Goal: Obtain resource: Download file/media

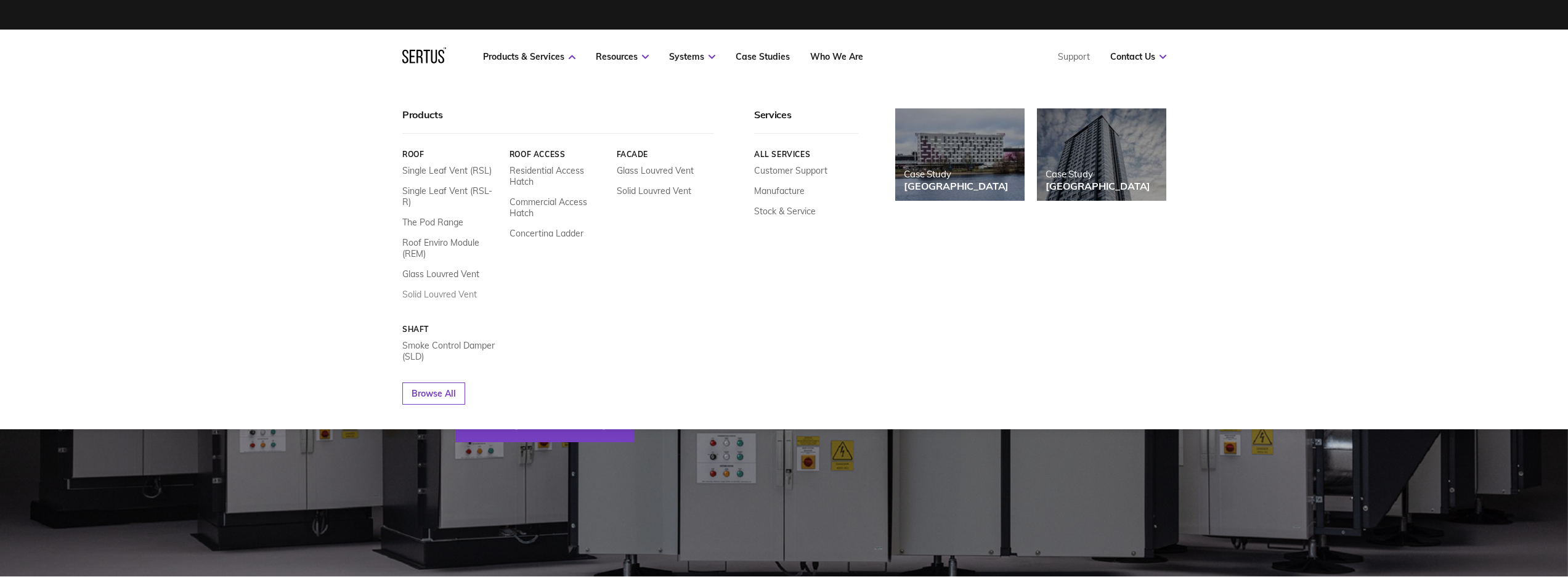
click at [436, 289] on link "Solid Louvred Vent" at bounding box center [440, 294] width 75 height 11
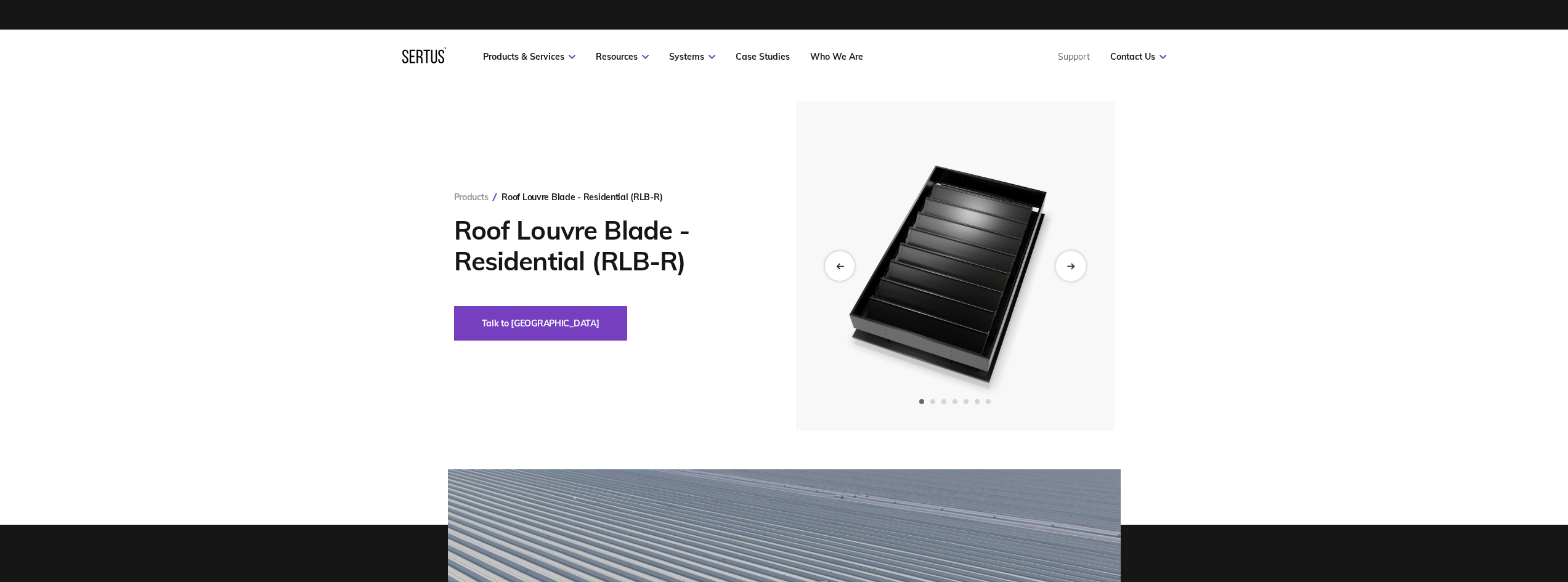
click at [1076, 273] on div "Next slide" at bounding box center [1070, 266] width 30 height 30
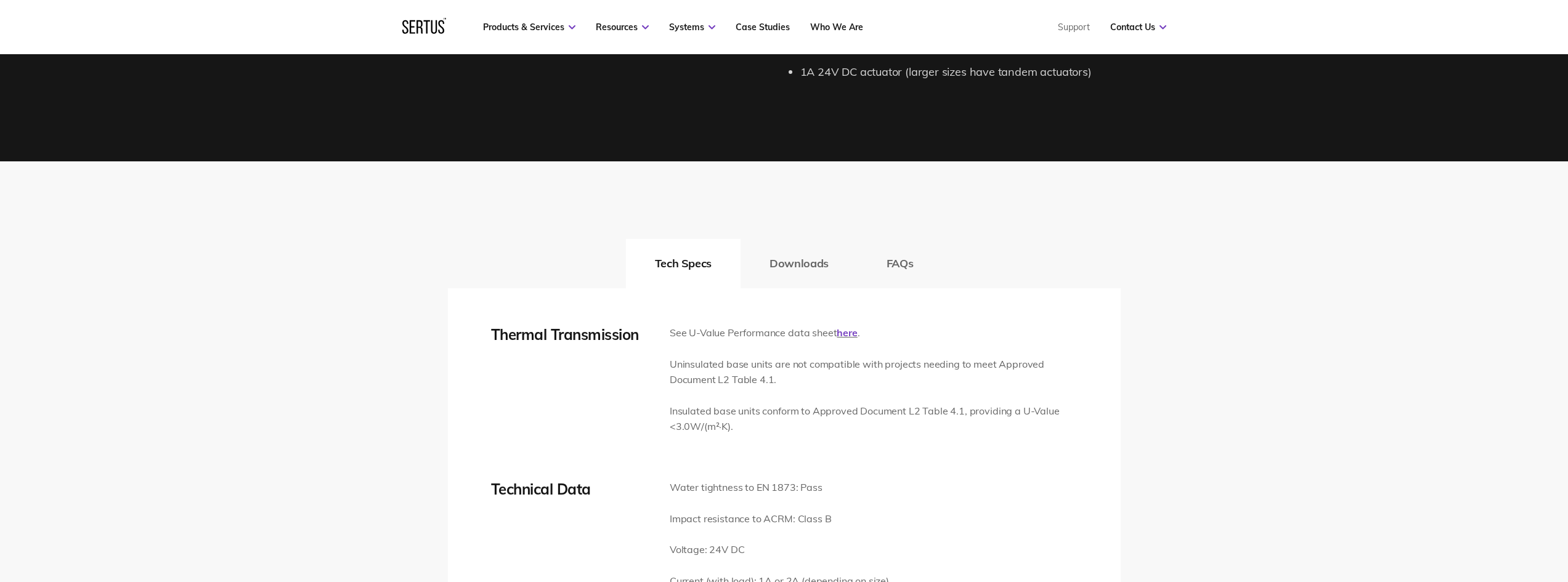
scroll to position [1477, 0]
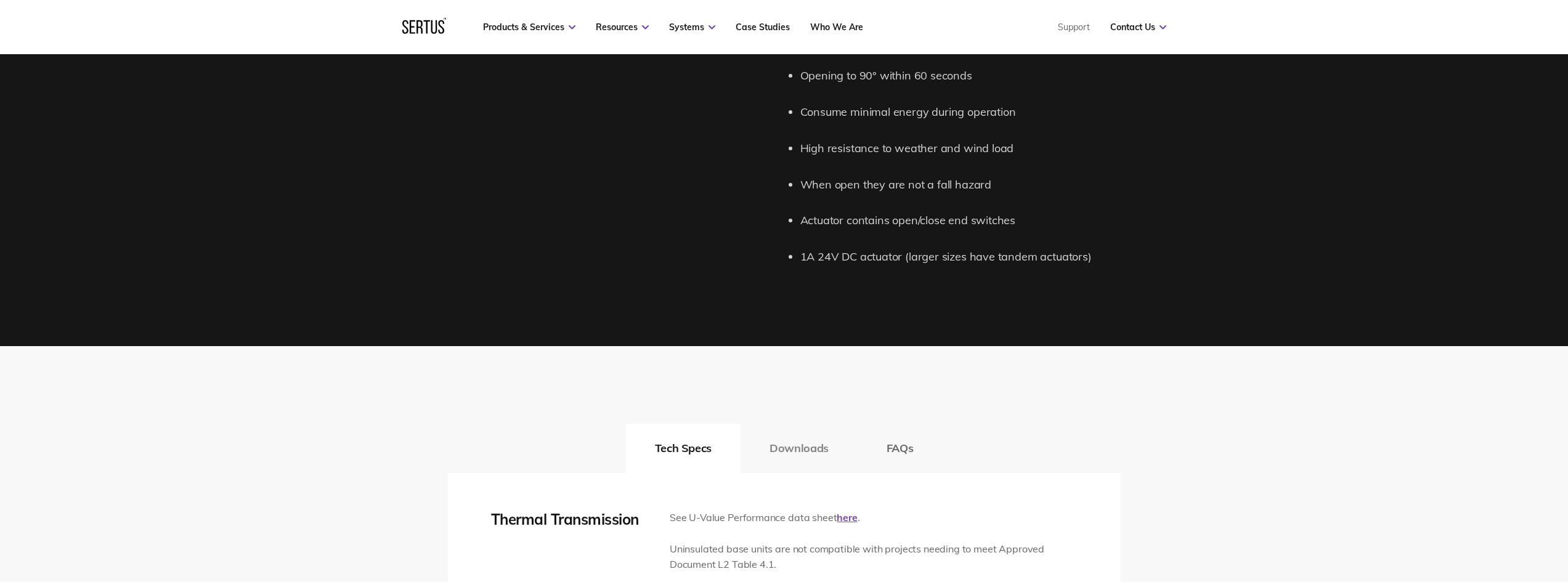
click at [807, 447] on button "Downloads" at bounding box center [798, 448] width 117 height 49
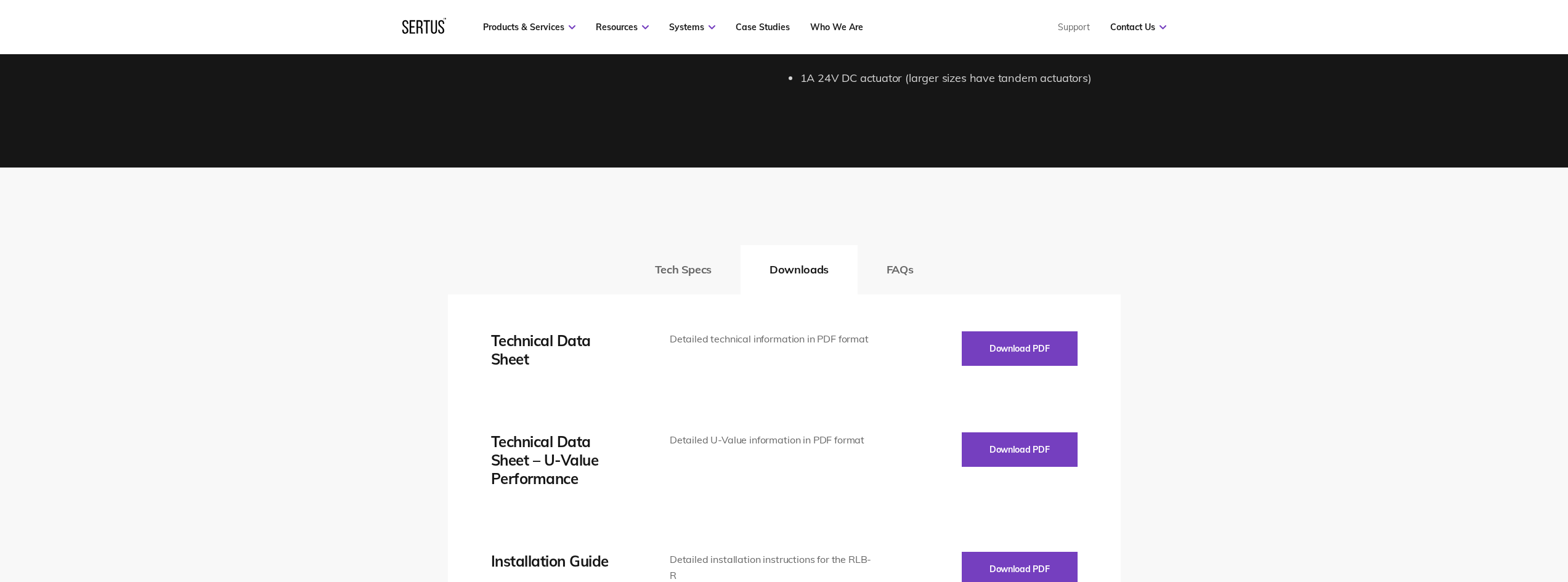
scroll to position [1662, 0]
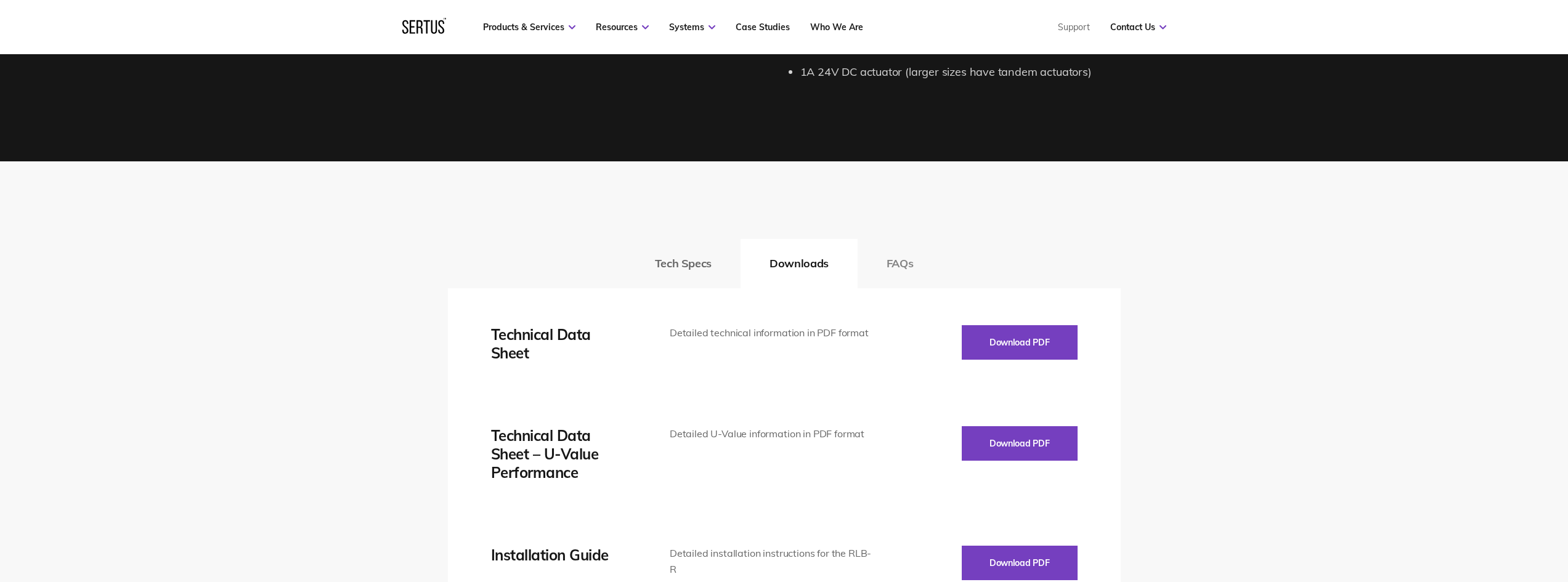
click at [906, 254] on button "FAQs" at bounding box center [899, 263] width 85 height 49
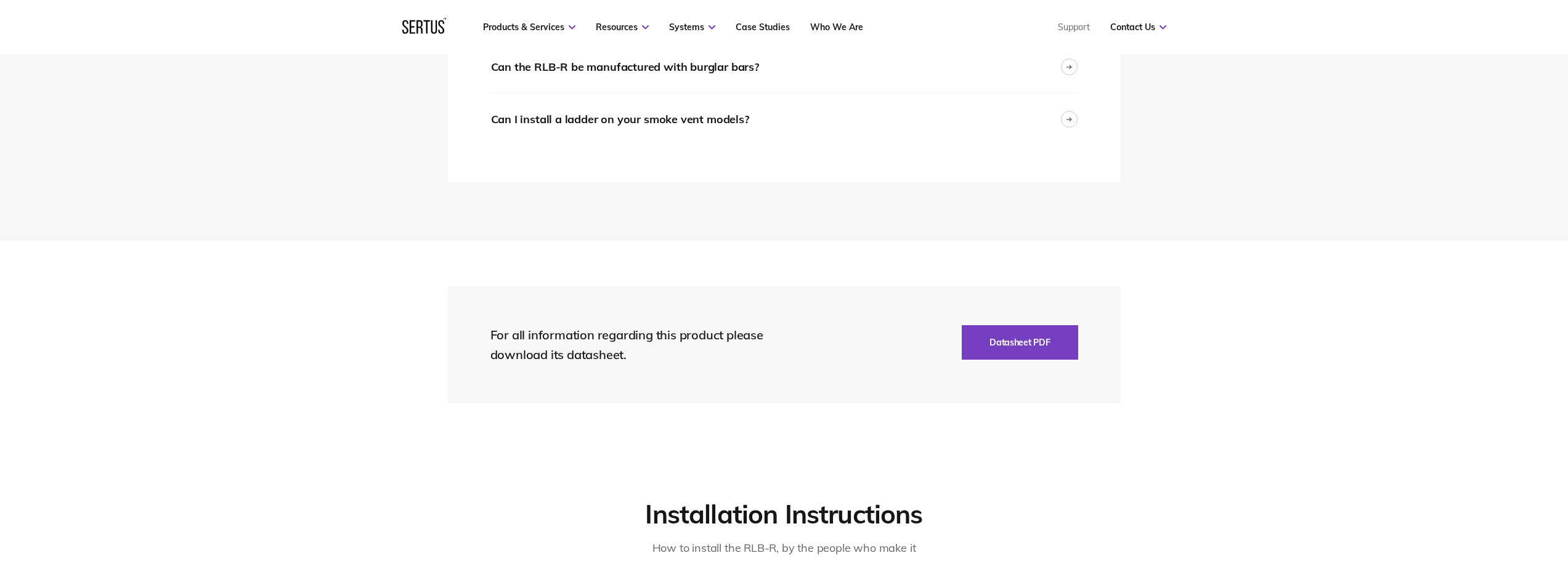
scroll to position [2586, 0]
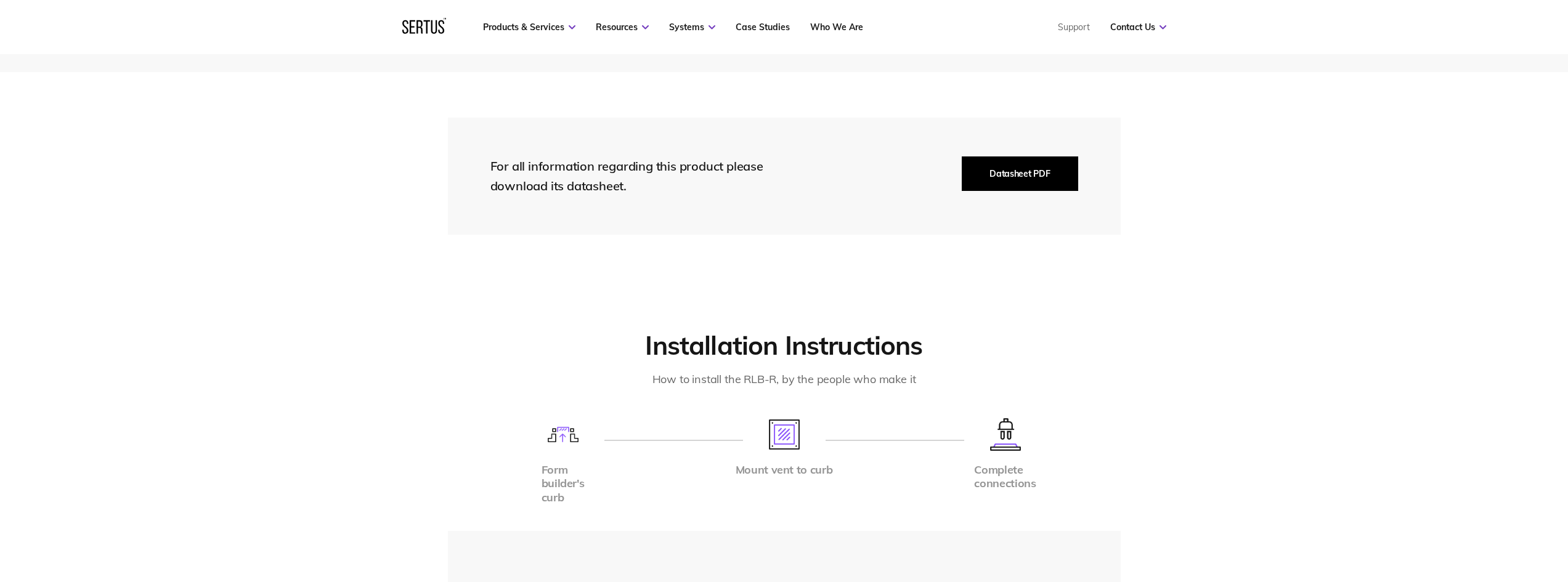
click at [1015, 181] on button "Datasheet PDF" at bounding box center [1019, 173] width 115 height 34
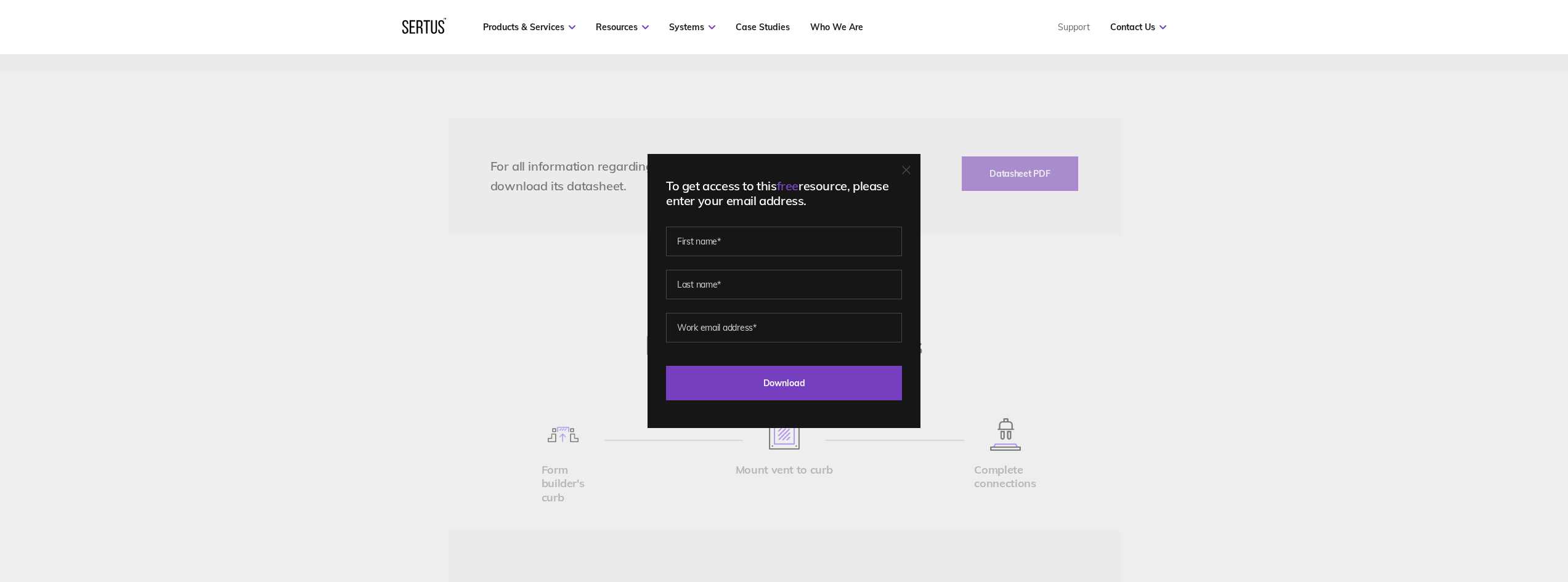
click at [906, 171] on div "To get access to this free resource, please enter your email address. Last Down…" at bounding box center [784, 291] width 273 height 274
click at [1037, 281] on div "To get access to this free resource, please enter your email address. Last Down…" at bounding box center [784, 291] width 1568 height 582
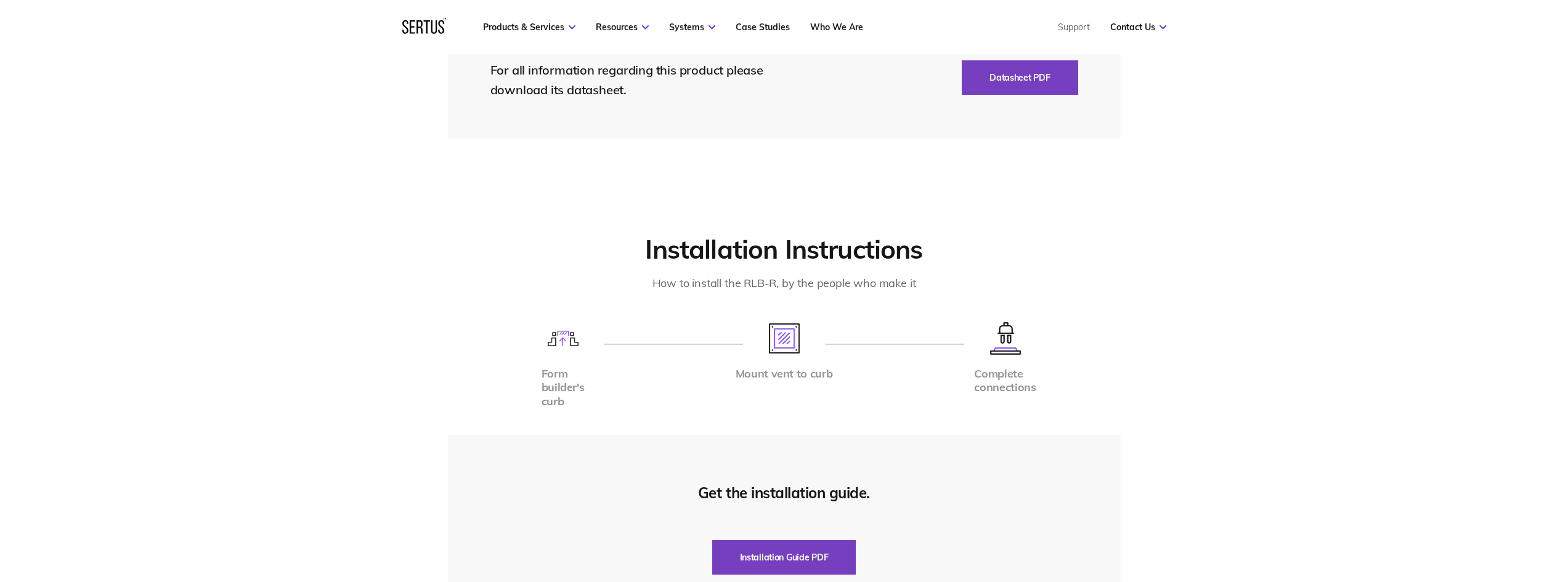
scroll to position [2771, 0]
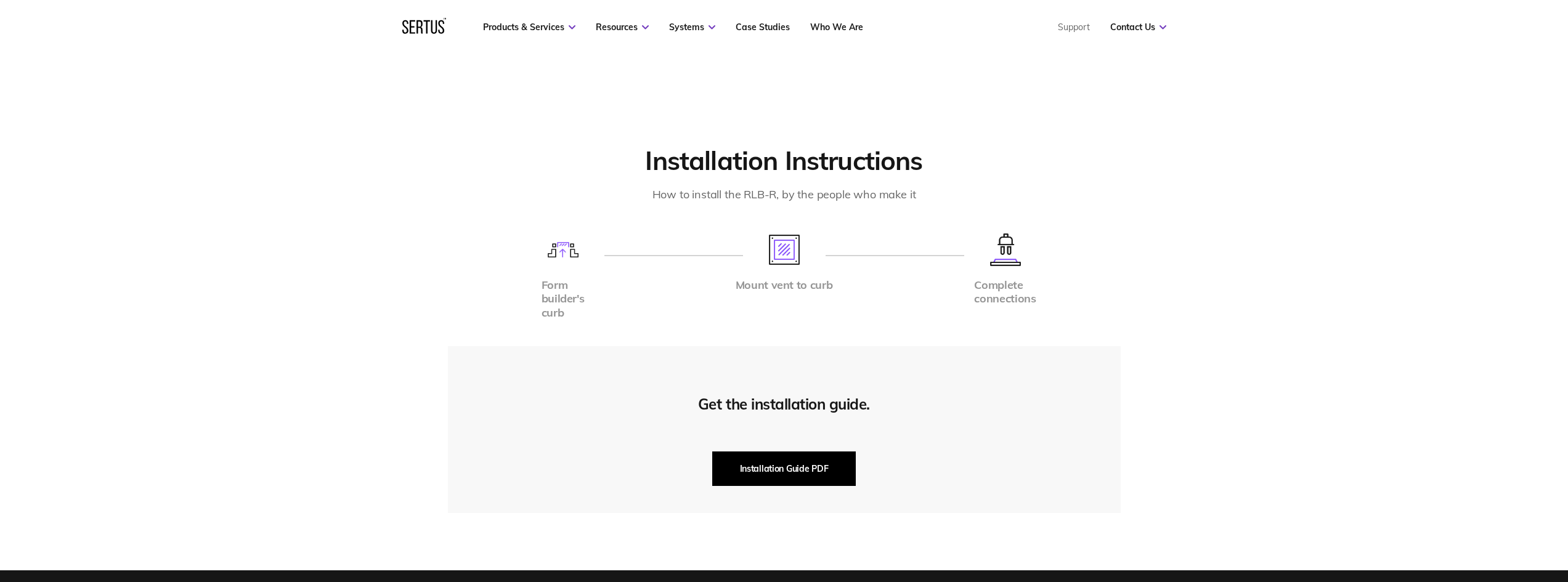
click at [812, 459] on button "Installation Guide PDF" at bounding box center [784, 468] width 144 height 34
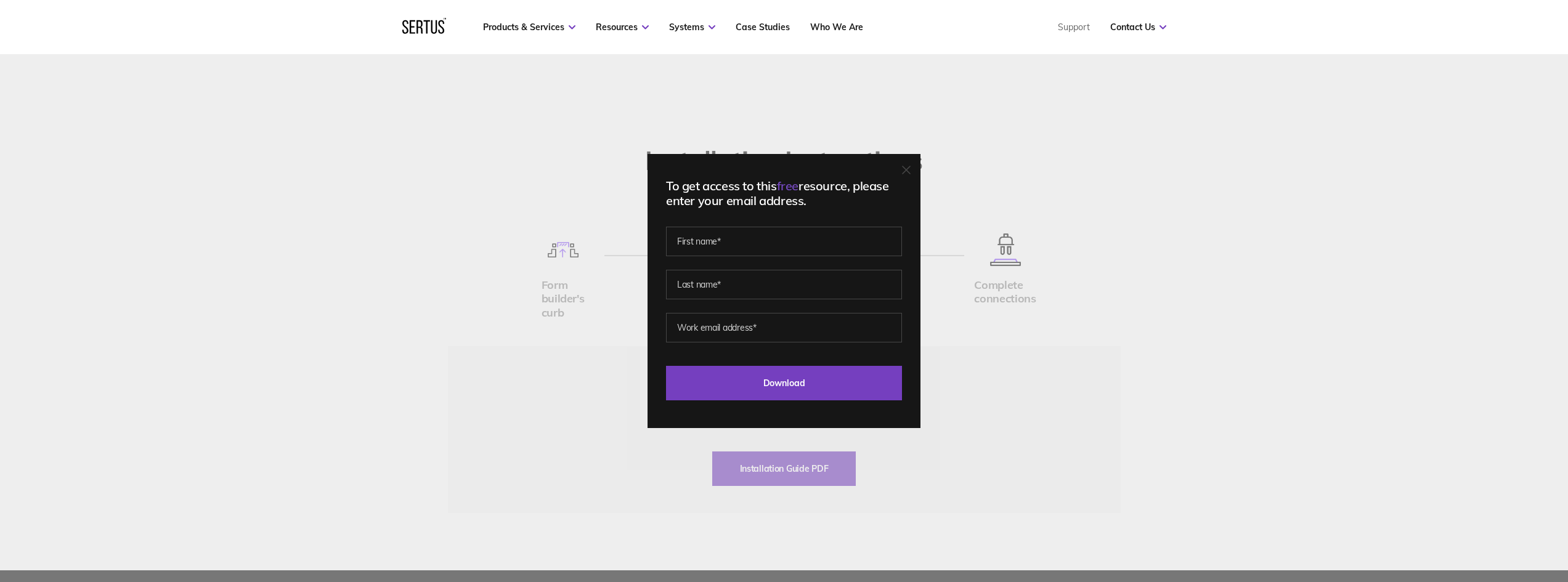
click at [909, 165] on div at bounding box center [906, 171] width 9 height 12
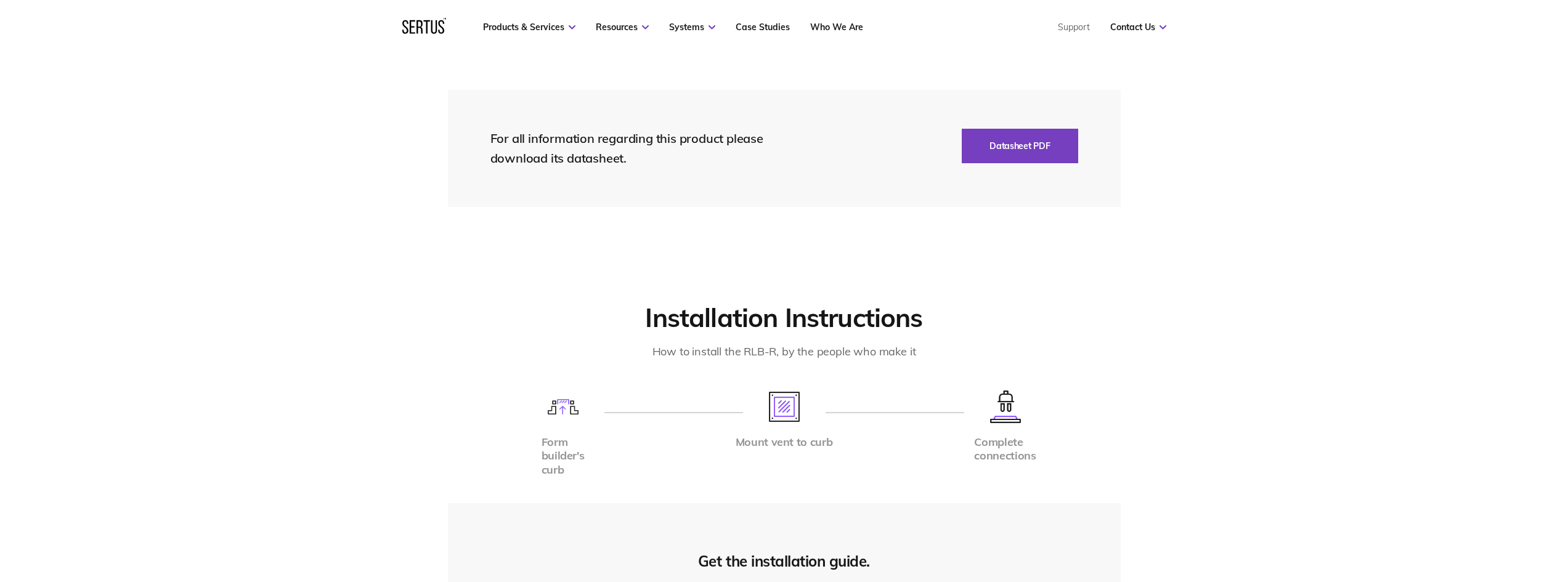
scroll to position [2586, 0]
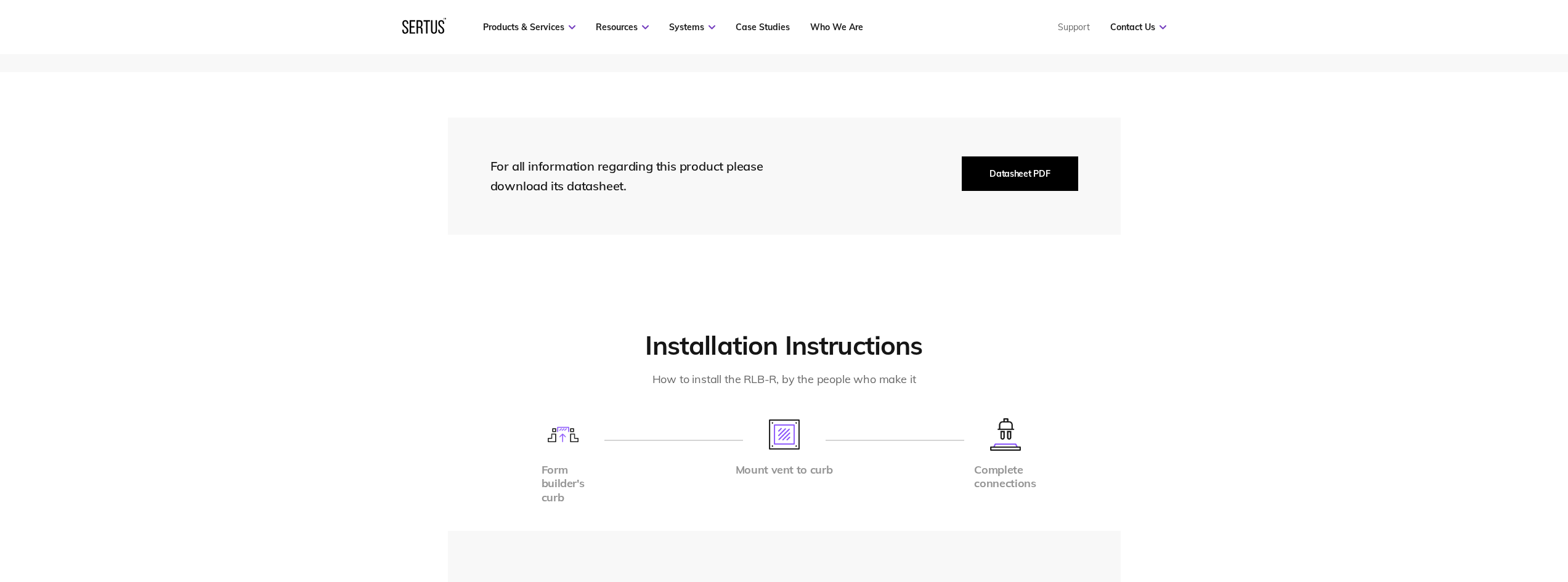
click at [1022, 176] on button "Datasheet PDF" at bounding box center [1019, 173] width 115 height 34
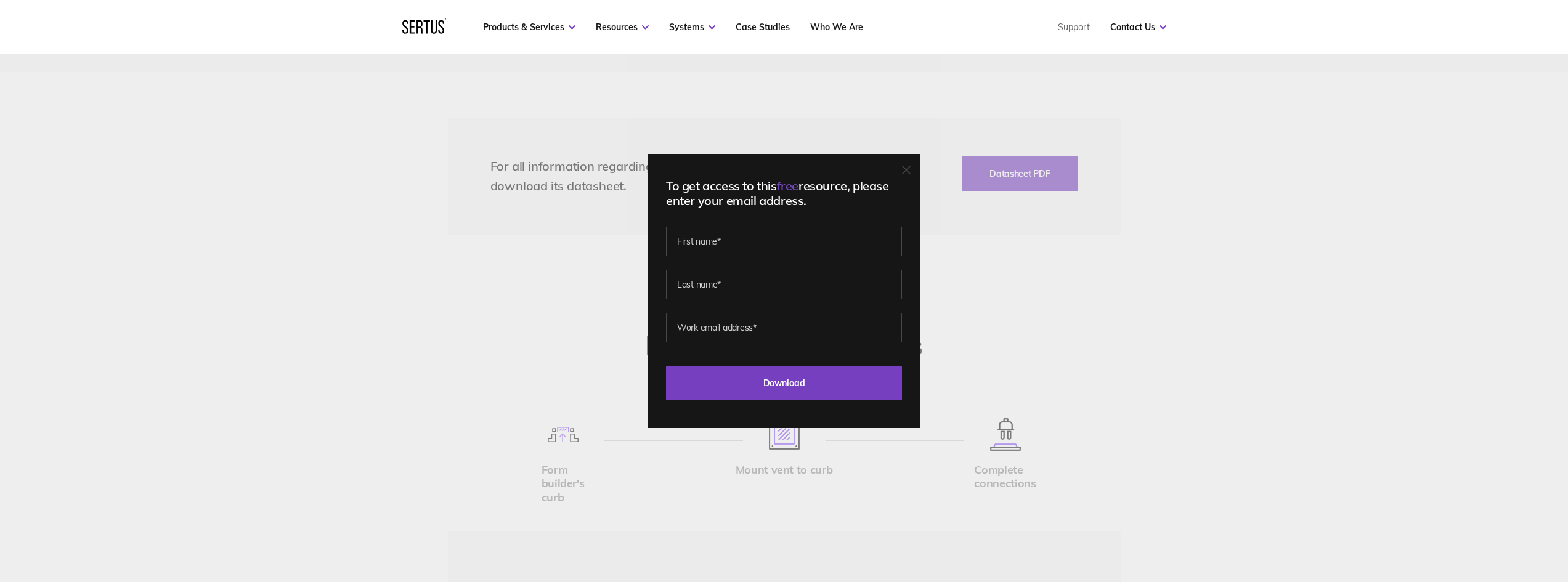
click at [898, 242] on span at bounding box center [894, 241] width 10 height 10
type input "[PERSON_NAME]"
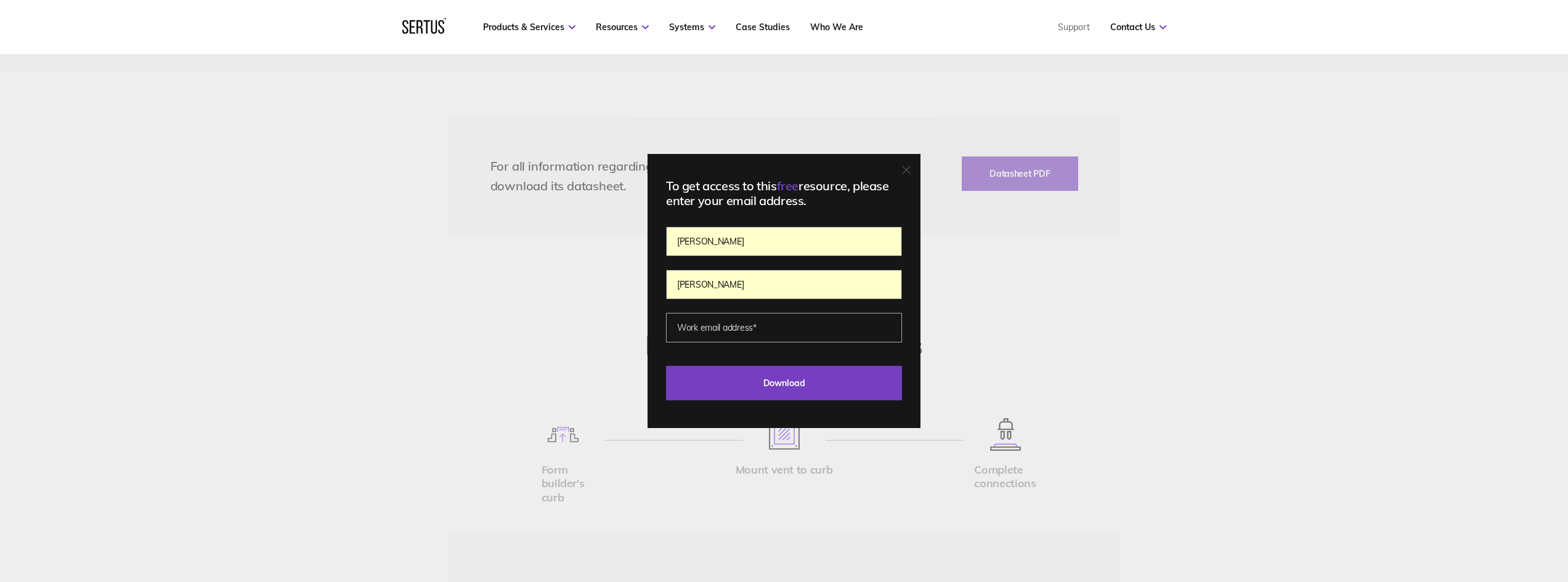
type input "[PERSON_NAME][EMAIL_ADDRESS][DOMAIN_NAME]"
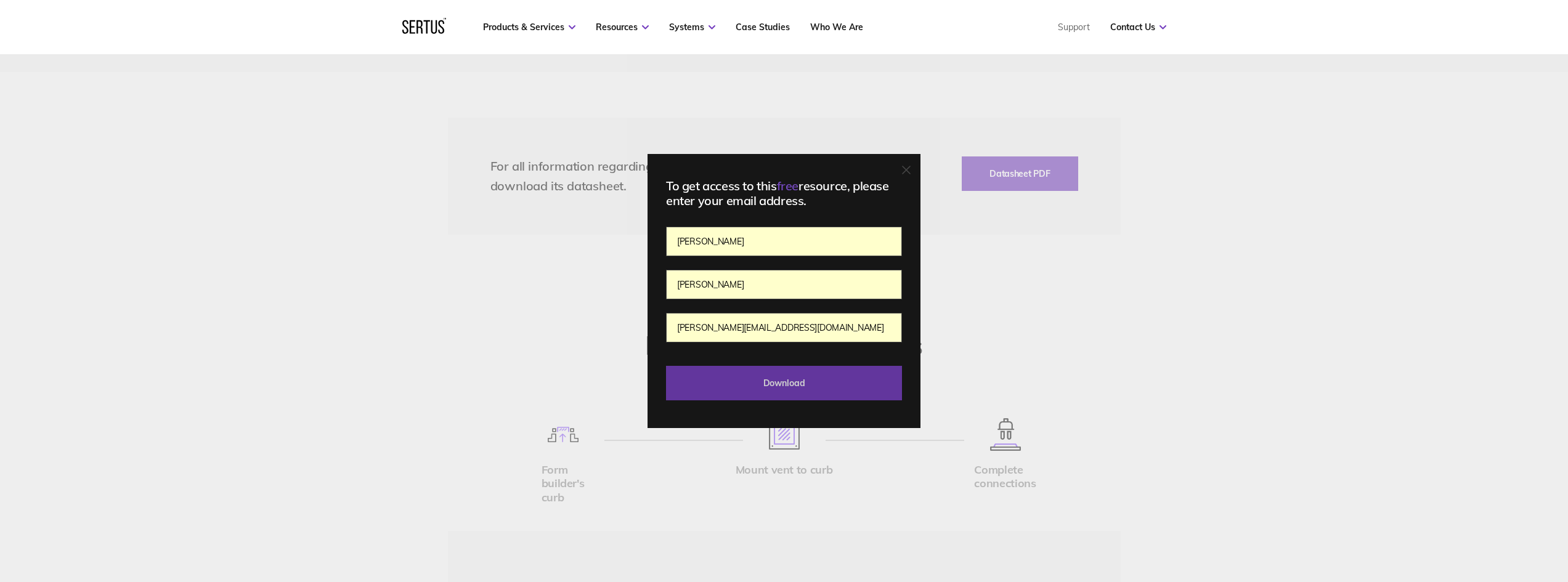
click at [823, 388] on input "Download" at bounding box center [784, 382] width 236 height 34
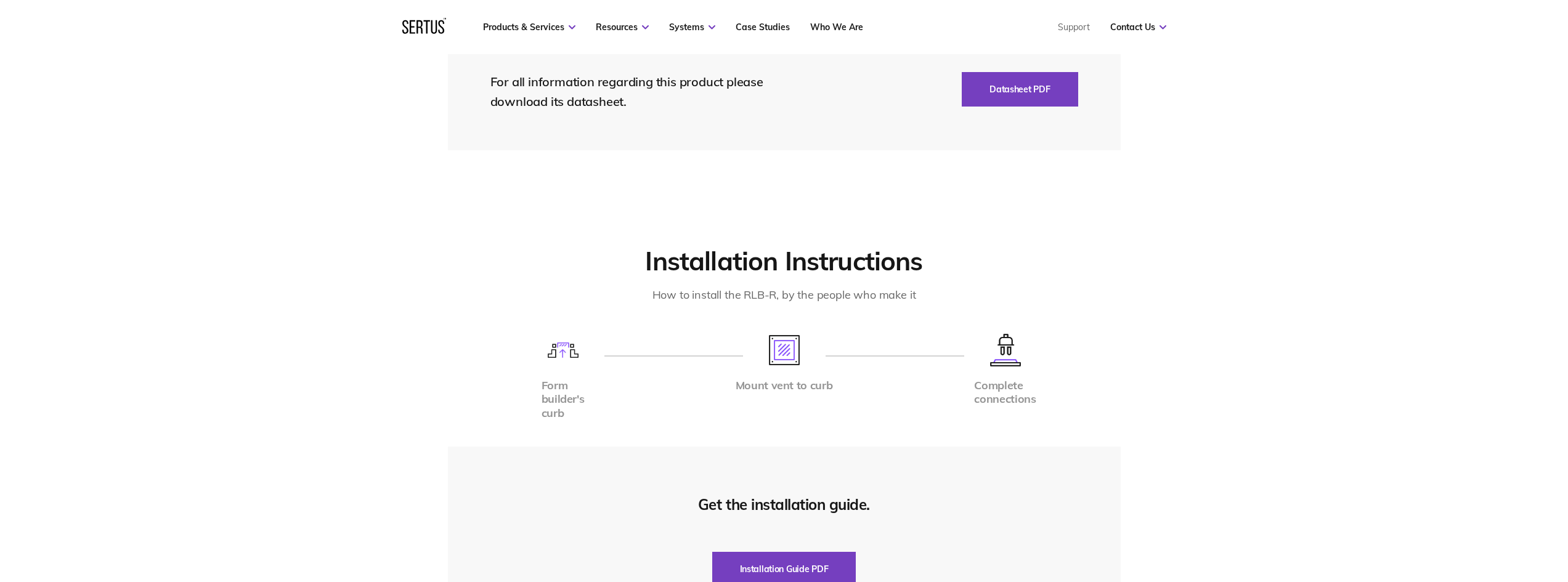
scroll to position [2709, 0]
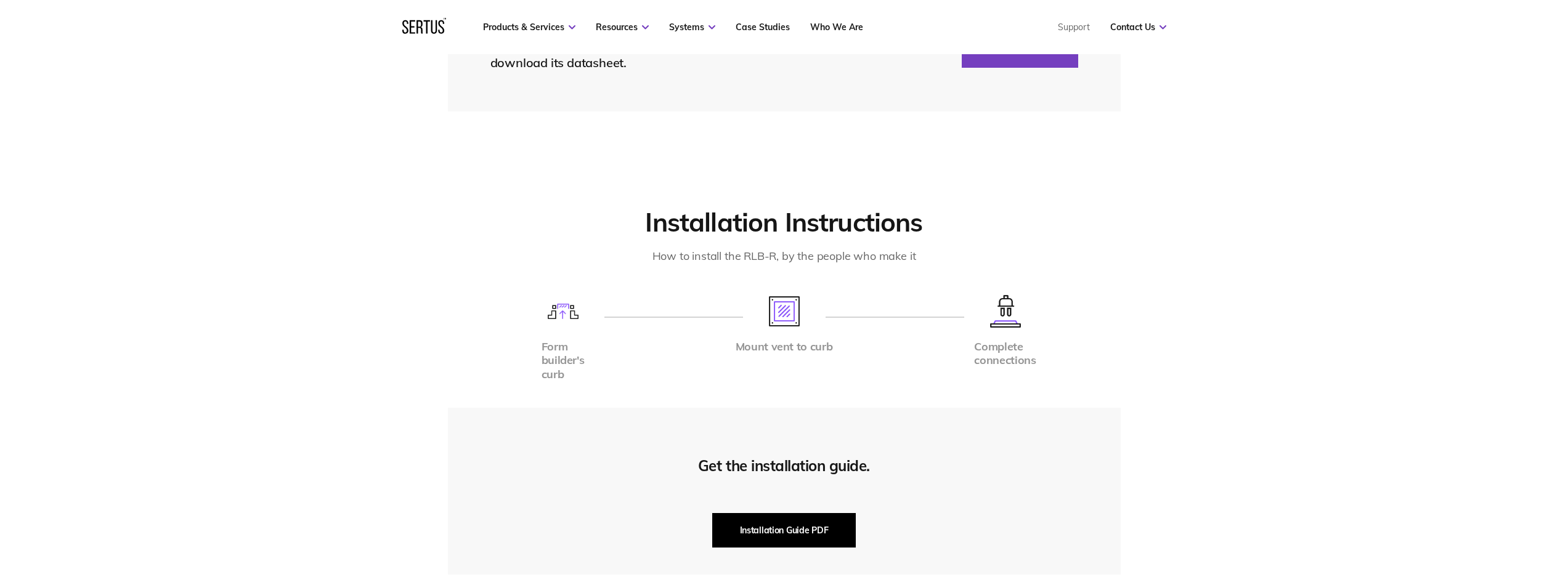
click at [788, 531] on button "Installation Guide PDF" at bounding box center [784, 529] width 144 height 34
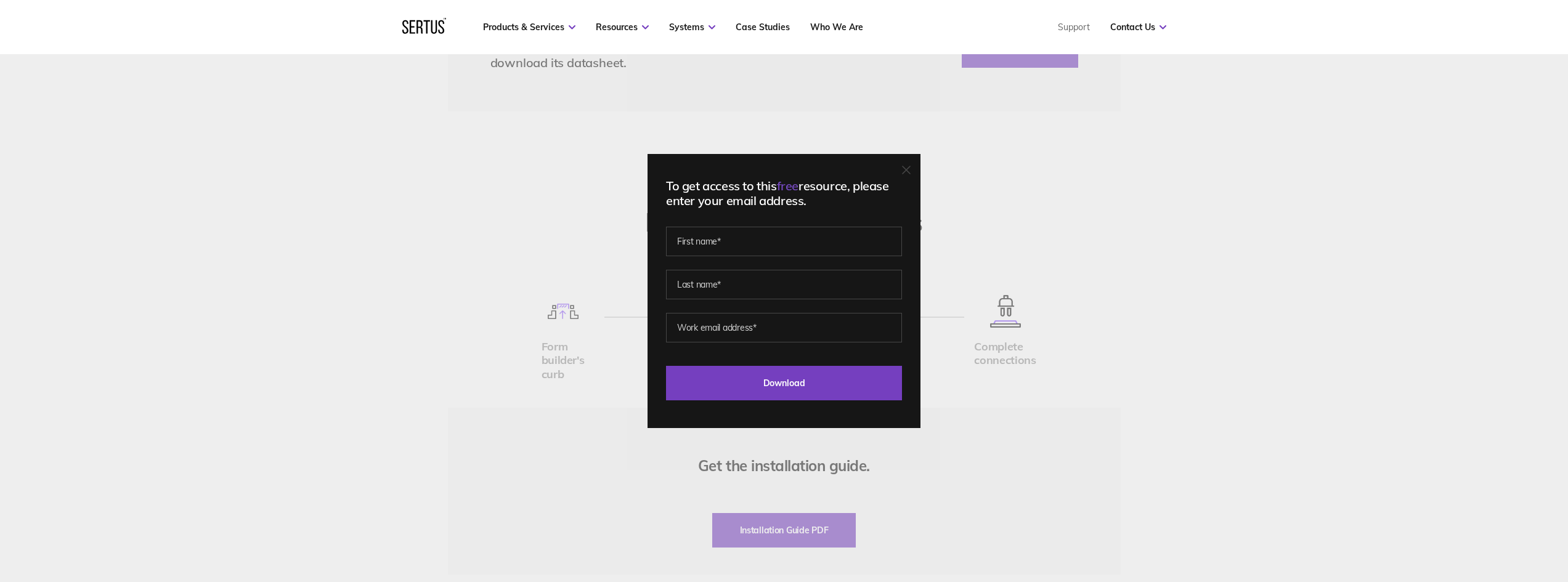
click at [900, 239] on span at bounding box center [894, 241] width 10 height 10
type input "[PERSON_NAME]"
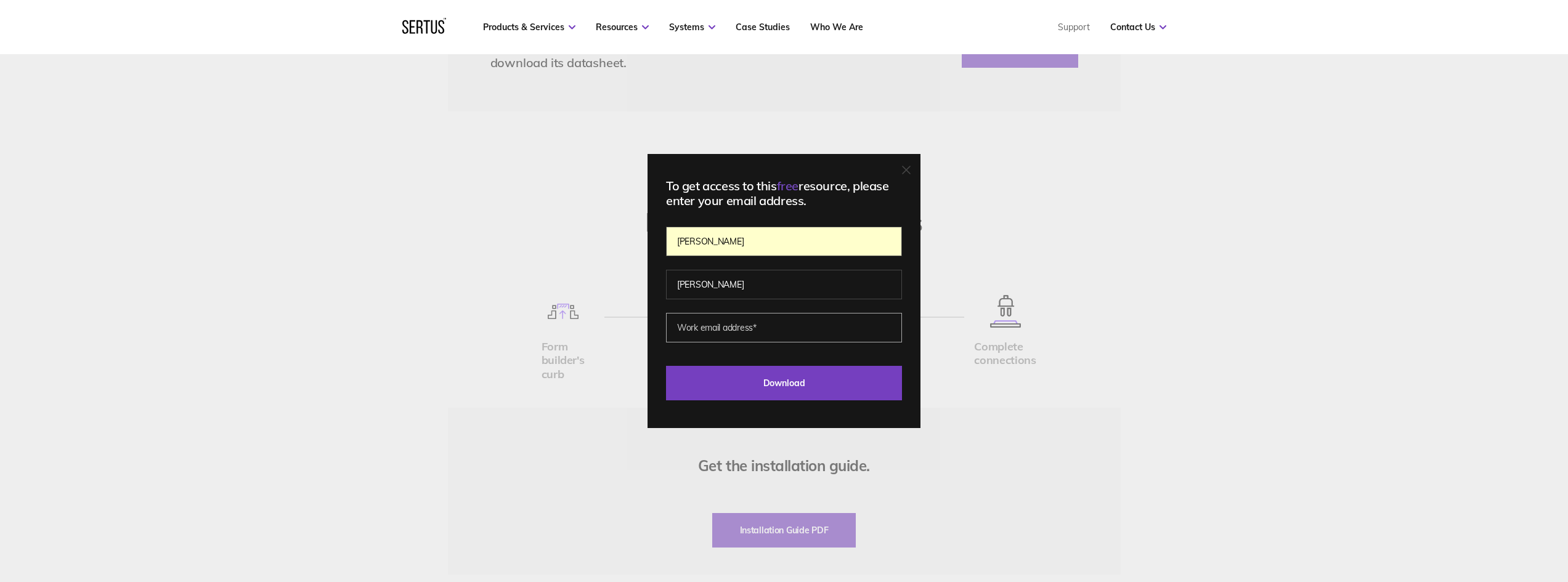
type input "[PERSON_NAME][EMAIL_ADDRESS][DOMAIN_NAME]"
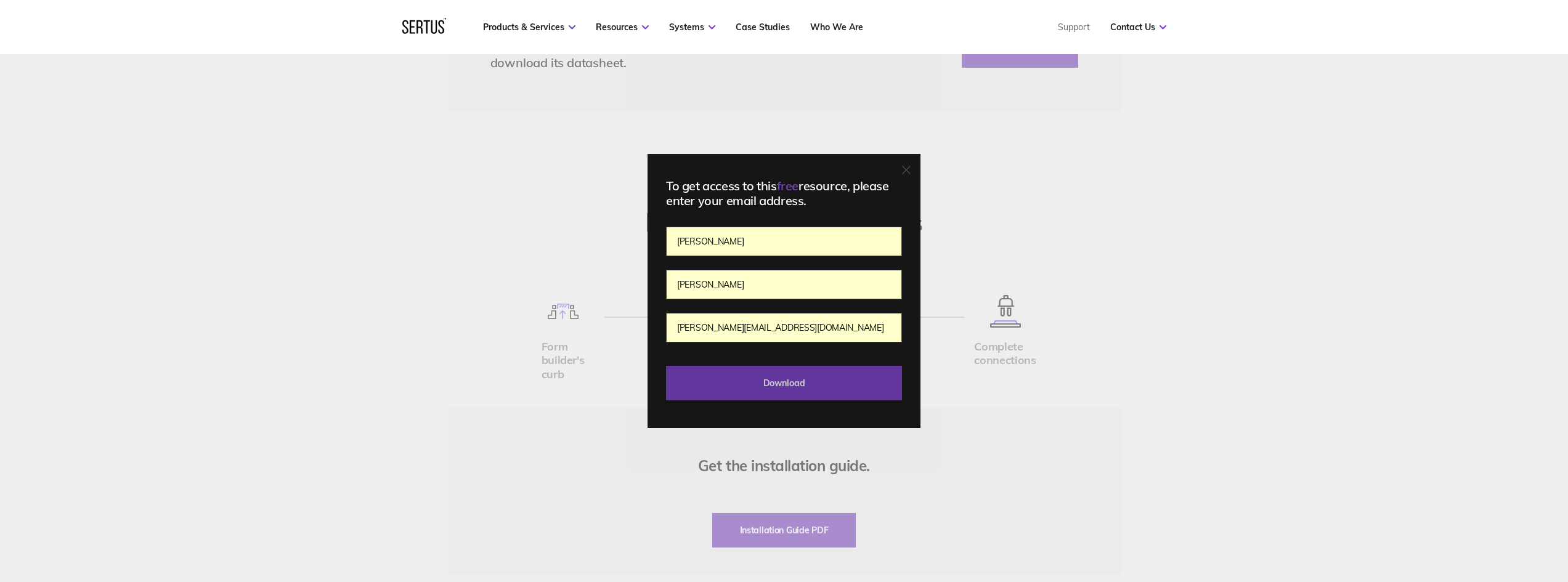
click at [828, 379] on input "Download" at bounding box center [784, 382] width 236 height 34
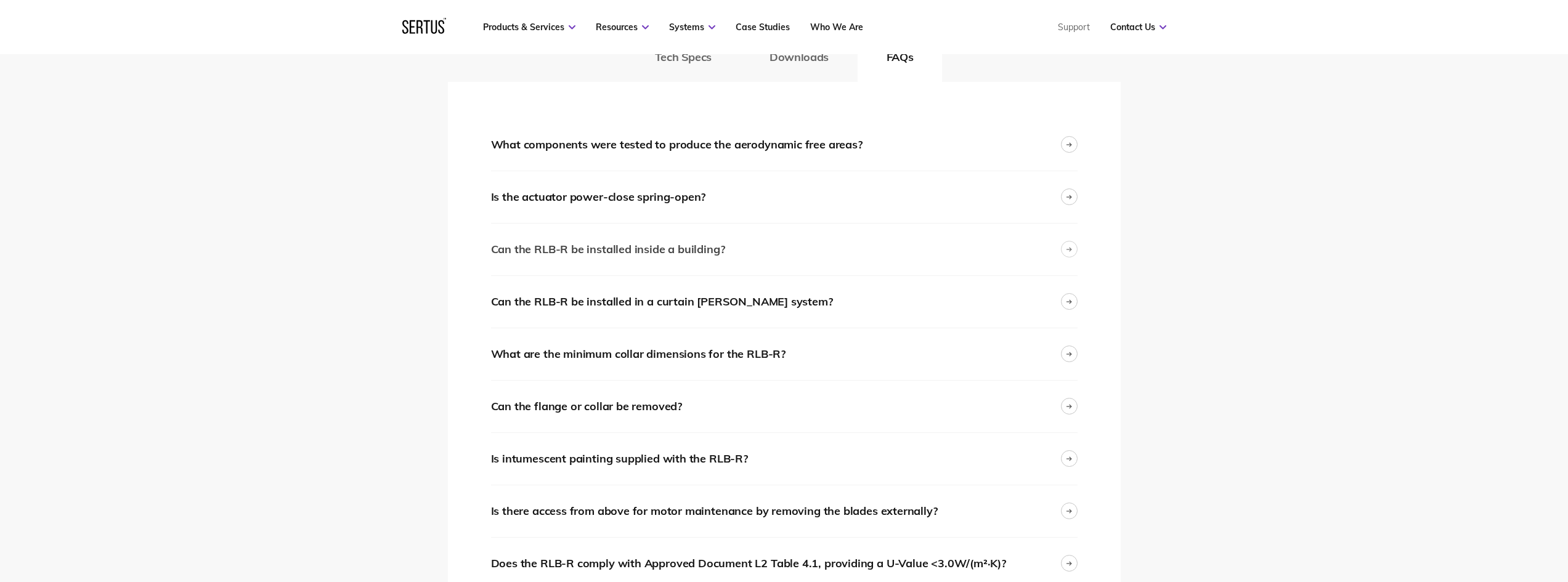
scroll to position [1847, 0]
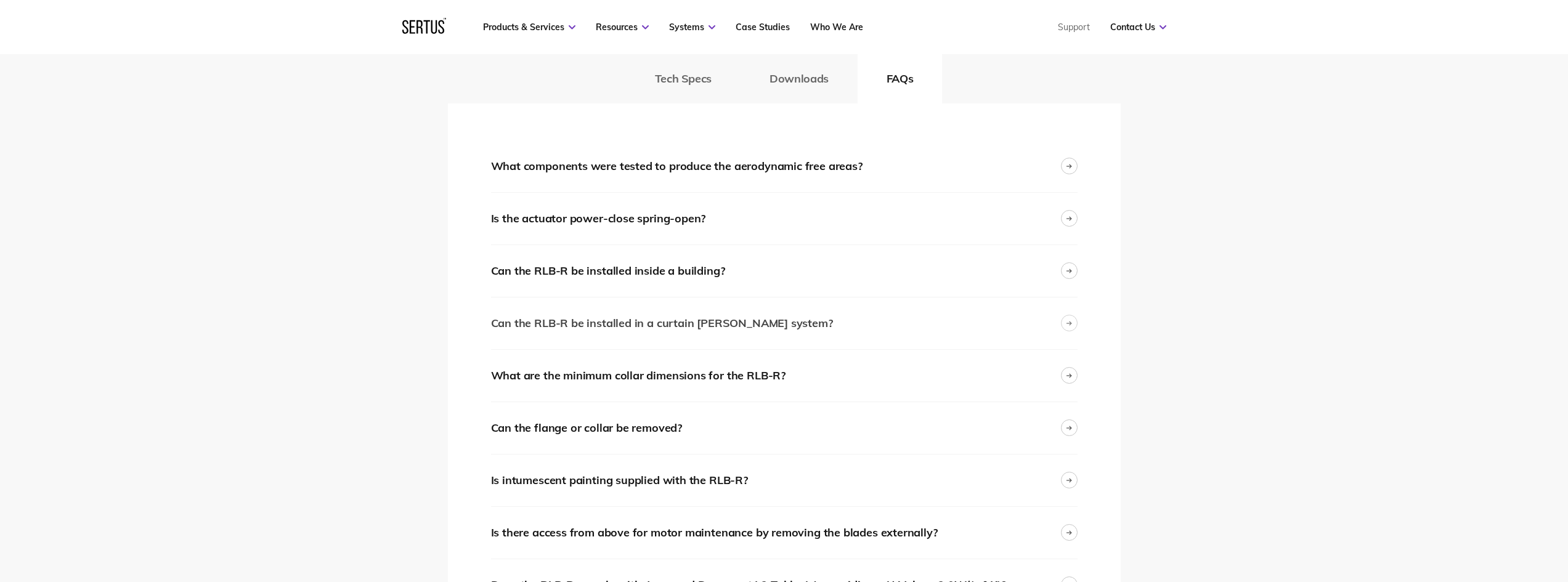
click at [756, 323] on div "Can the RLB-R be installed in a curtain [PERSON_NAME] system?" at bounding box center [662, 323] width 342 height 18
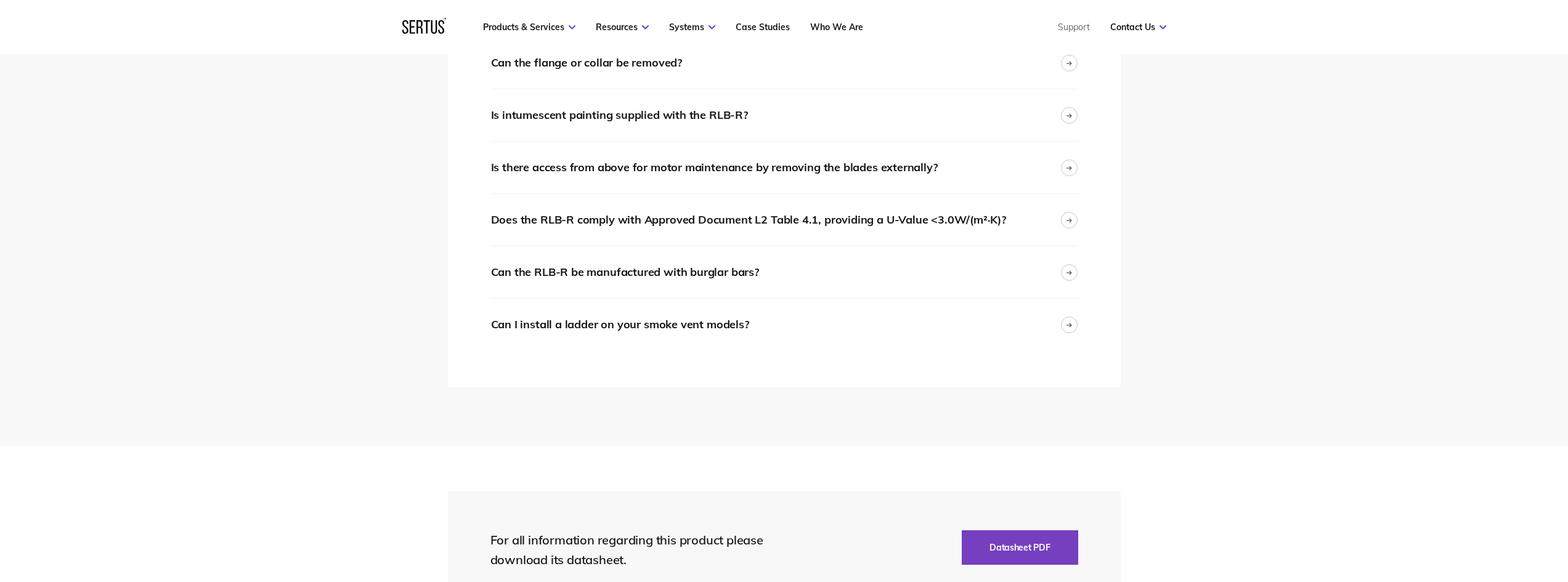
scroll to position [2339, 0]
